Goal: Navigation & Orientation: Find specific page/section

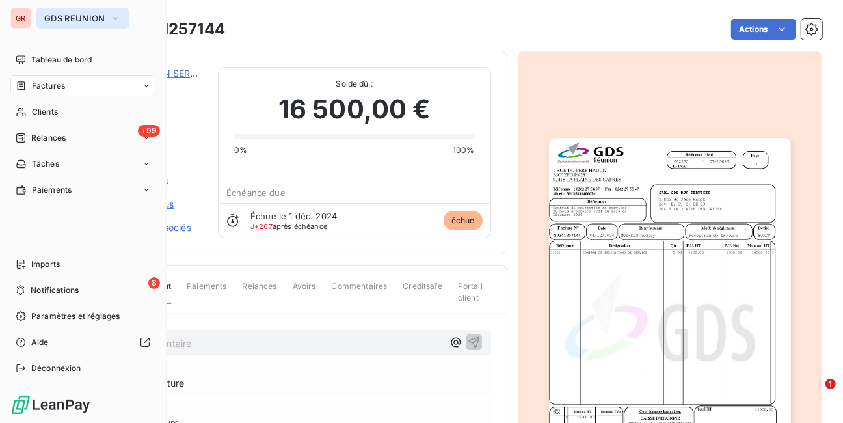
click at [114, 14] on icon "button" at bounding box center [116, 18] width 10 height 13
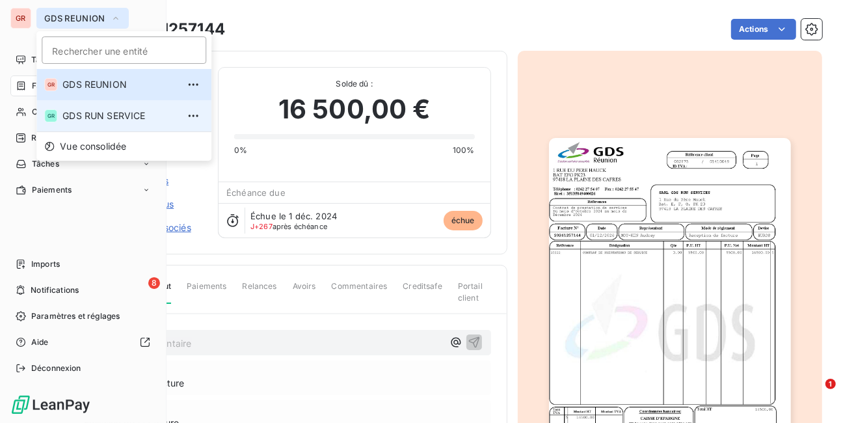
click at [94, 115] on span "GDS RUN SERVICE" at bounding box center [119, 115] width 115 height 13
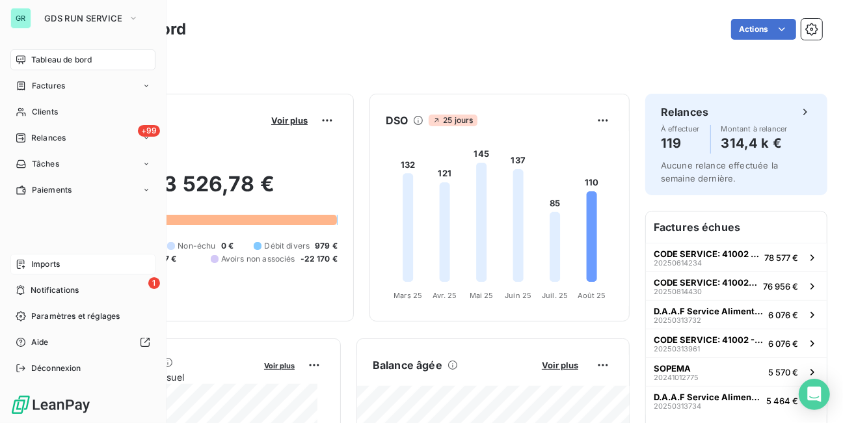
drag, startPoint x: 41, startPoint y: 272, endPoint x: 36, endPoint y: 264, distance: 9.9
click at [36, 264] on span "Imports" at bounding box center [45, 264] width 29 height 12
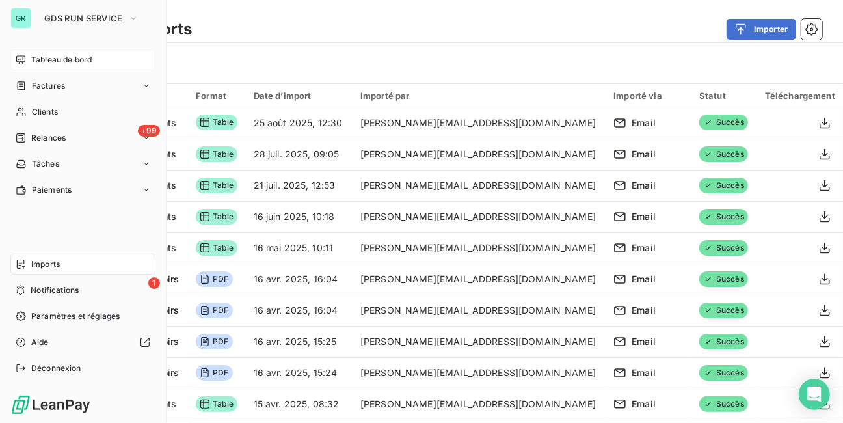
click at [59, 59] on span "Tableau de bord" at bounding box center [61, 60] width 61 height 12
